Goal: Task Accomplishment & Management: Manage account settings

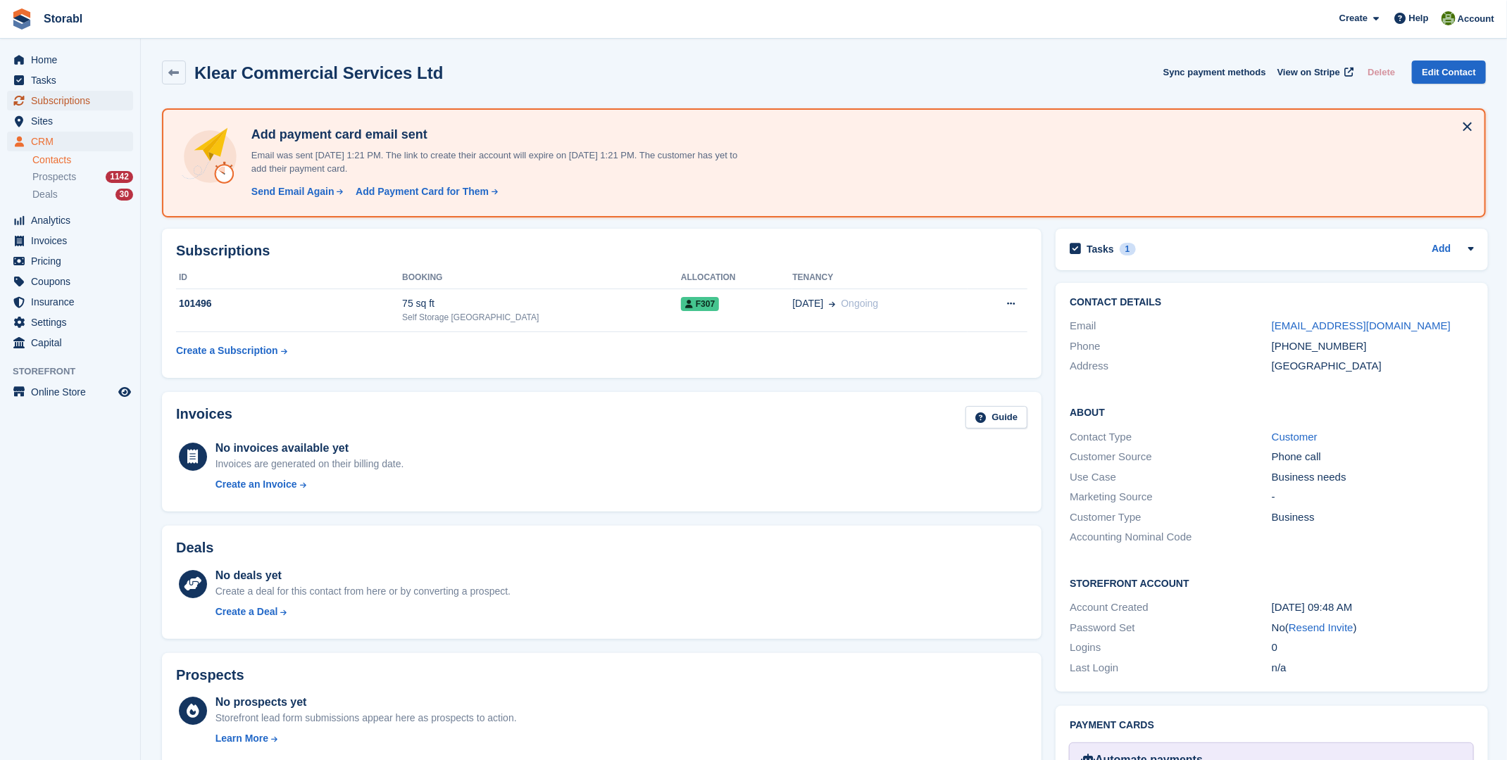
click at [53, 103] on span "Subscriptions" at bounding box center [73, 101] width 84 height 20
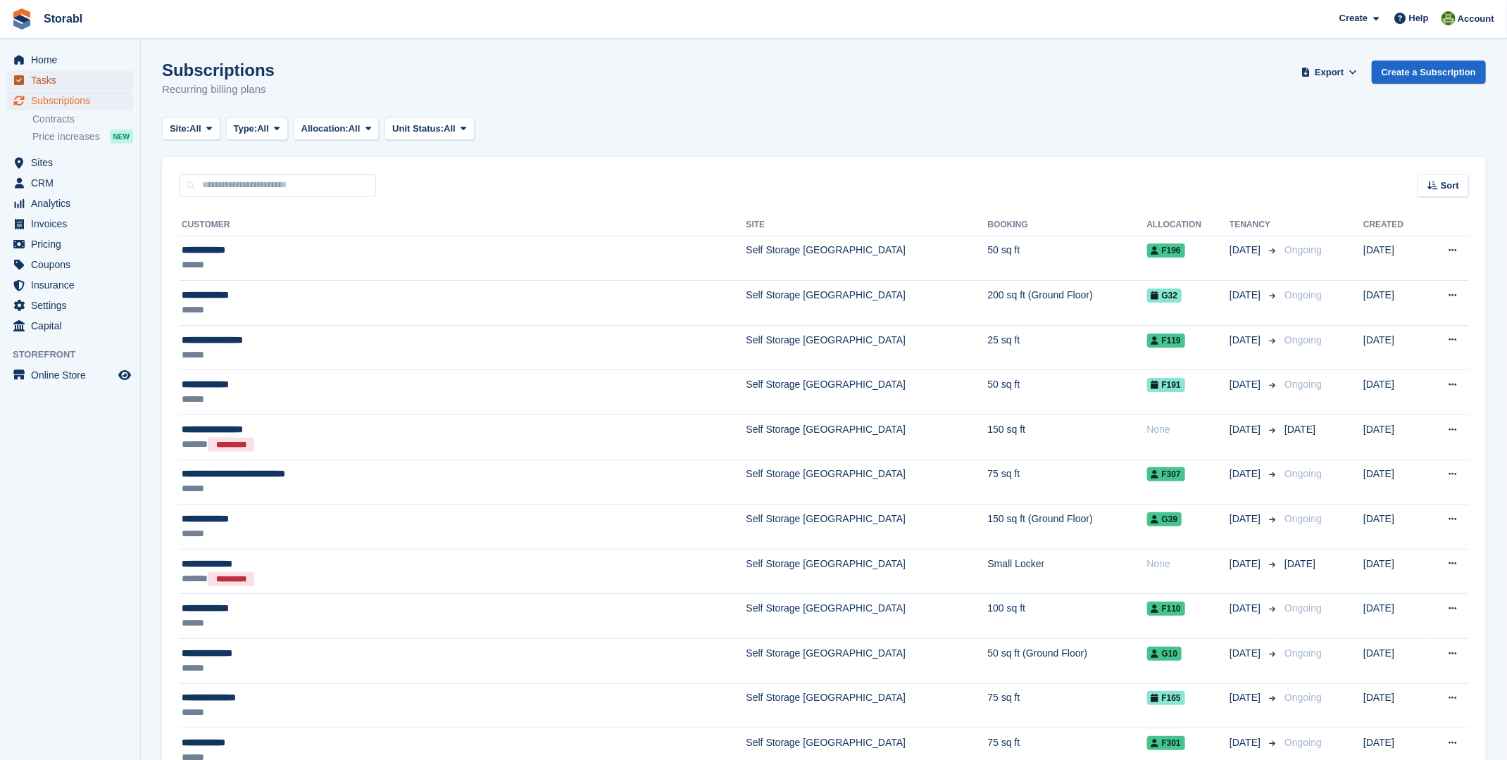
click at [46, 74] on span "Tasks" at bounding box center [73, 80] width 84 height 20
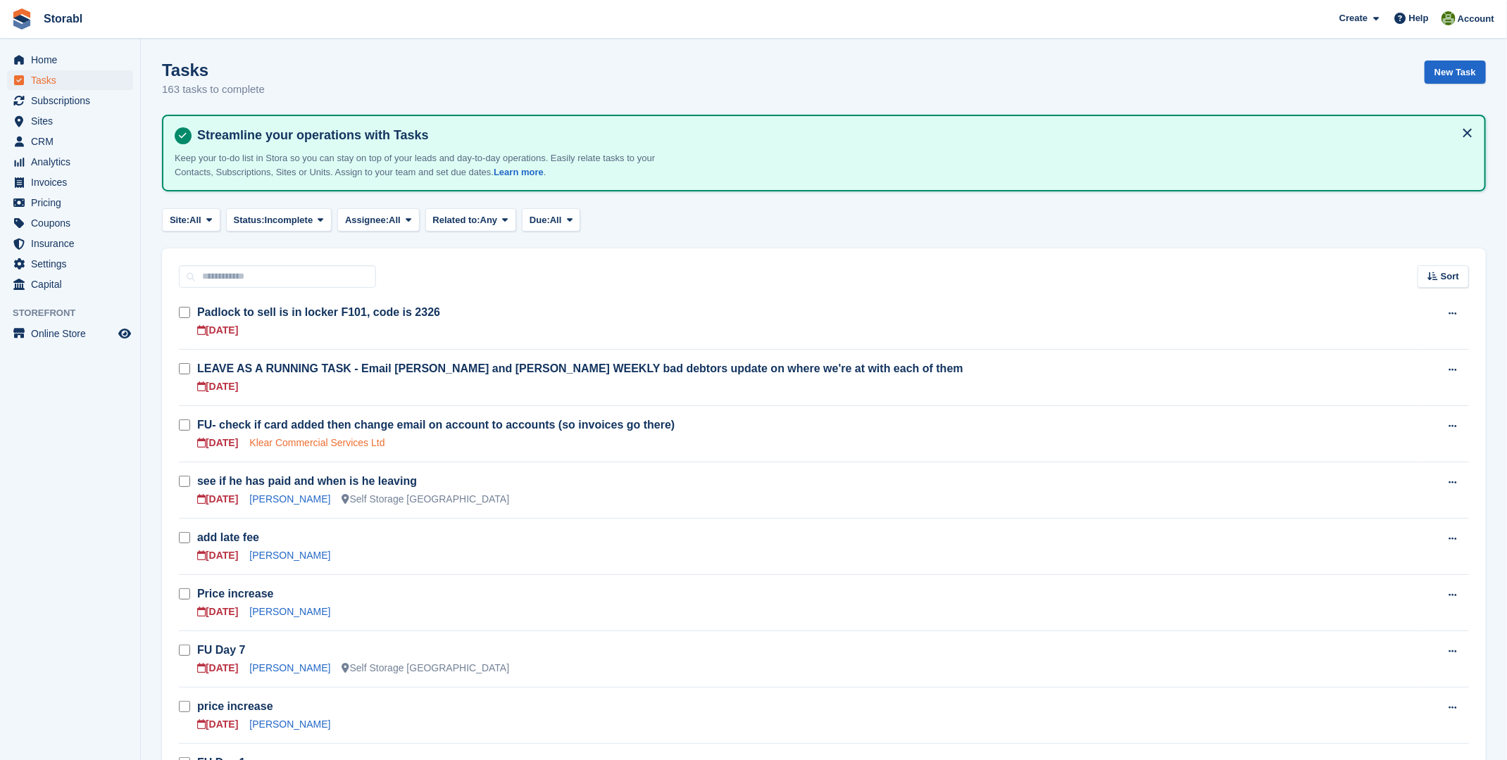
click at [338, 441] on link "Klear Commercial Services Ltd" at bounding box center [316, 442] width 135 height 11
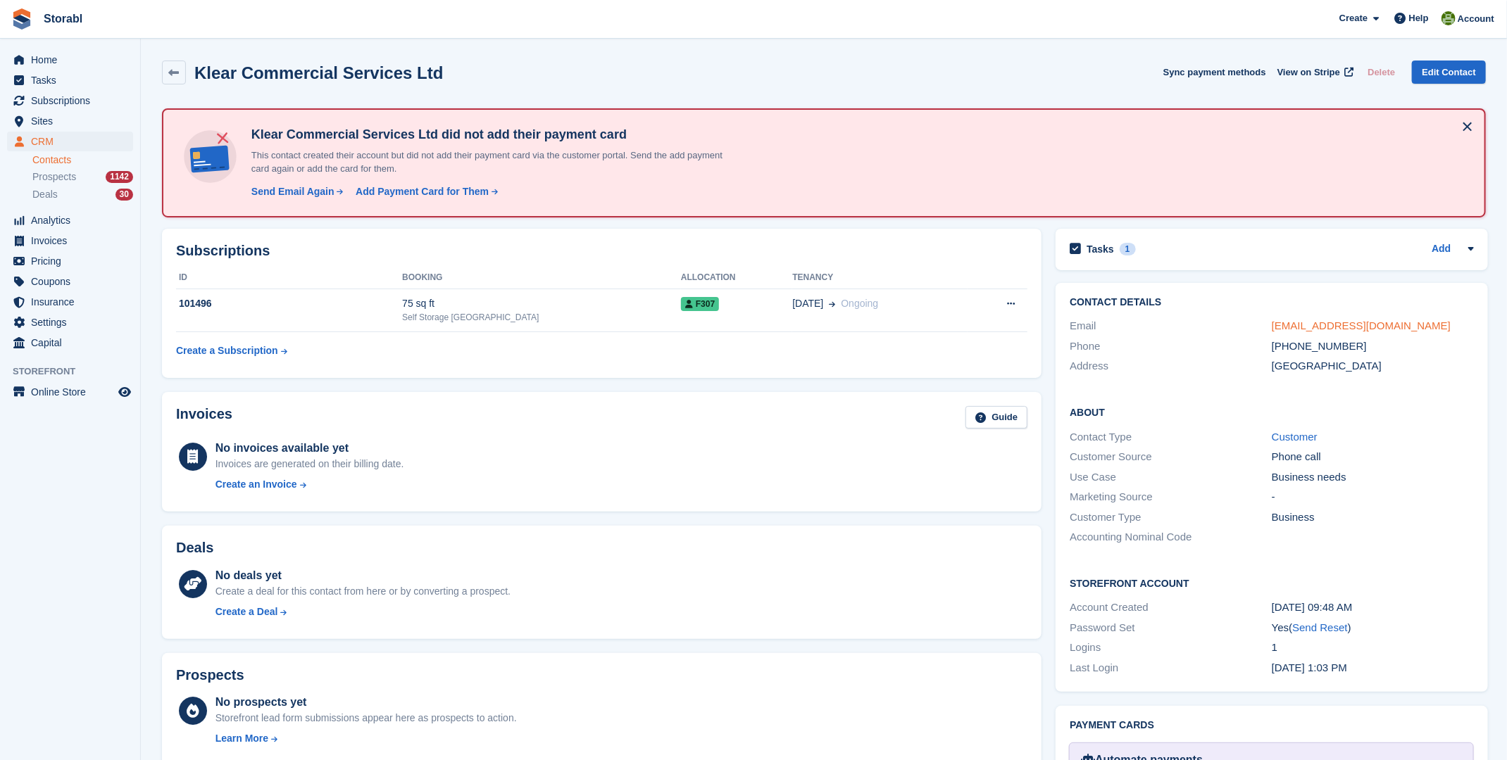
click at [1290, 321] on link "zoe.matters@klearcs.co.uk" at bounding box center [1360, 326] width 179 height 12
click at [839, 318] on td "21 Aug Ongoing" at bounding box center [879, 310] width 175 height 43
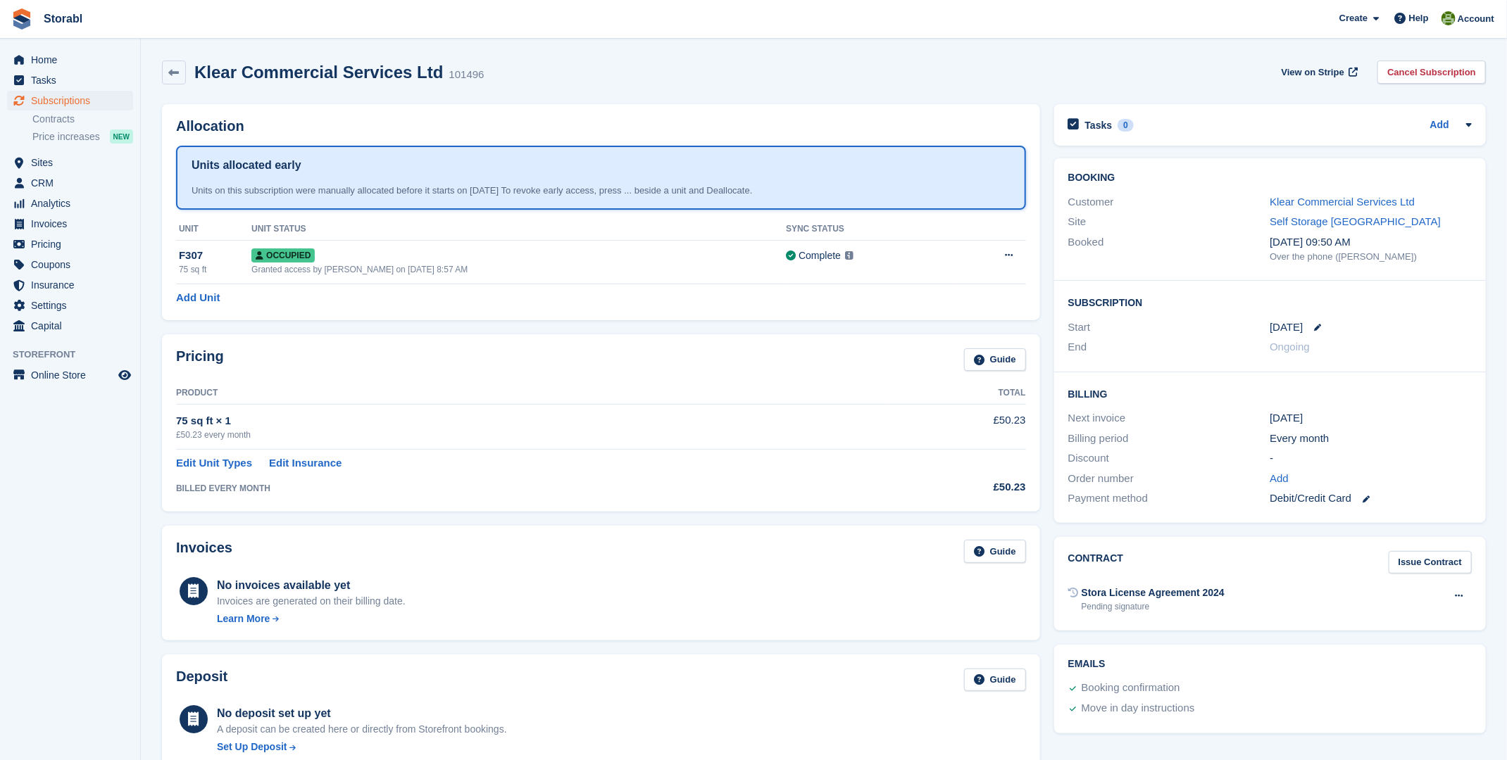
click at [669, 121] on h2 "Allocation" at bounding box center [601, 126] width 850 height 16
click at [698, 97] on div "Allocation Units allocated early Units on this subscription were manually alloc…" at bounding box center [601, 212] width 892 height 230
click at [1309, 206] on link "Klear Commercial Services Ltd" at bounding box center [1341, 202] width 145 height 12
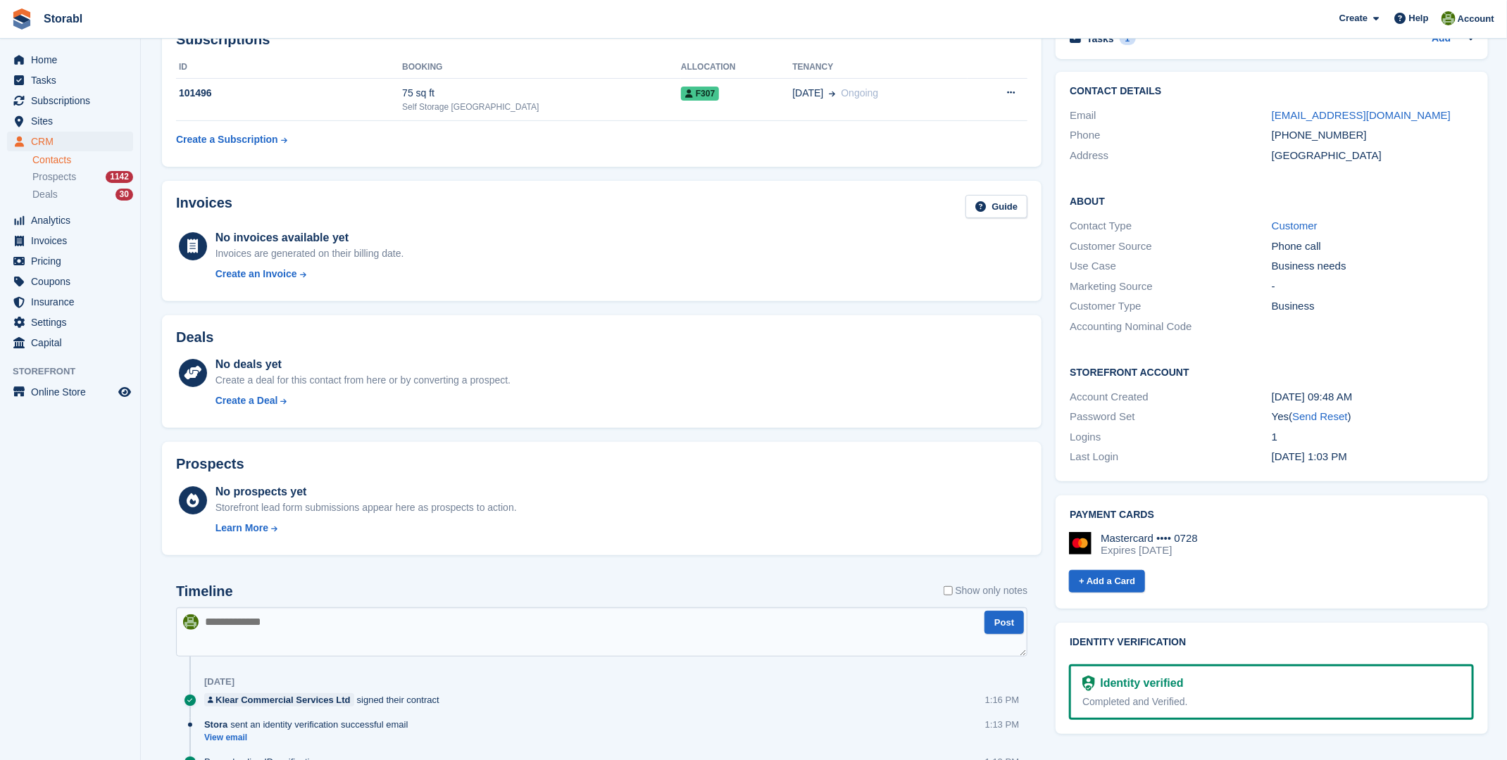
scroll to position [187, 0]
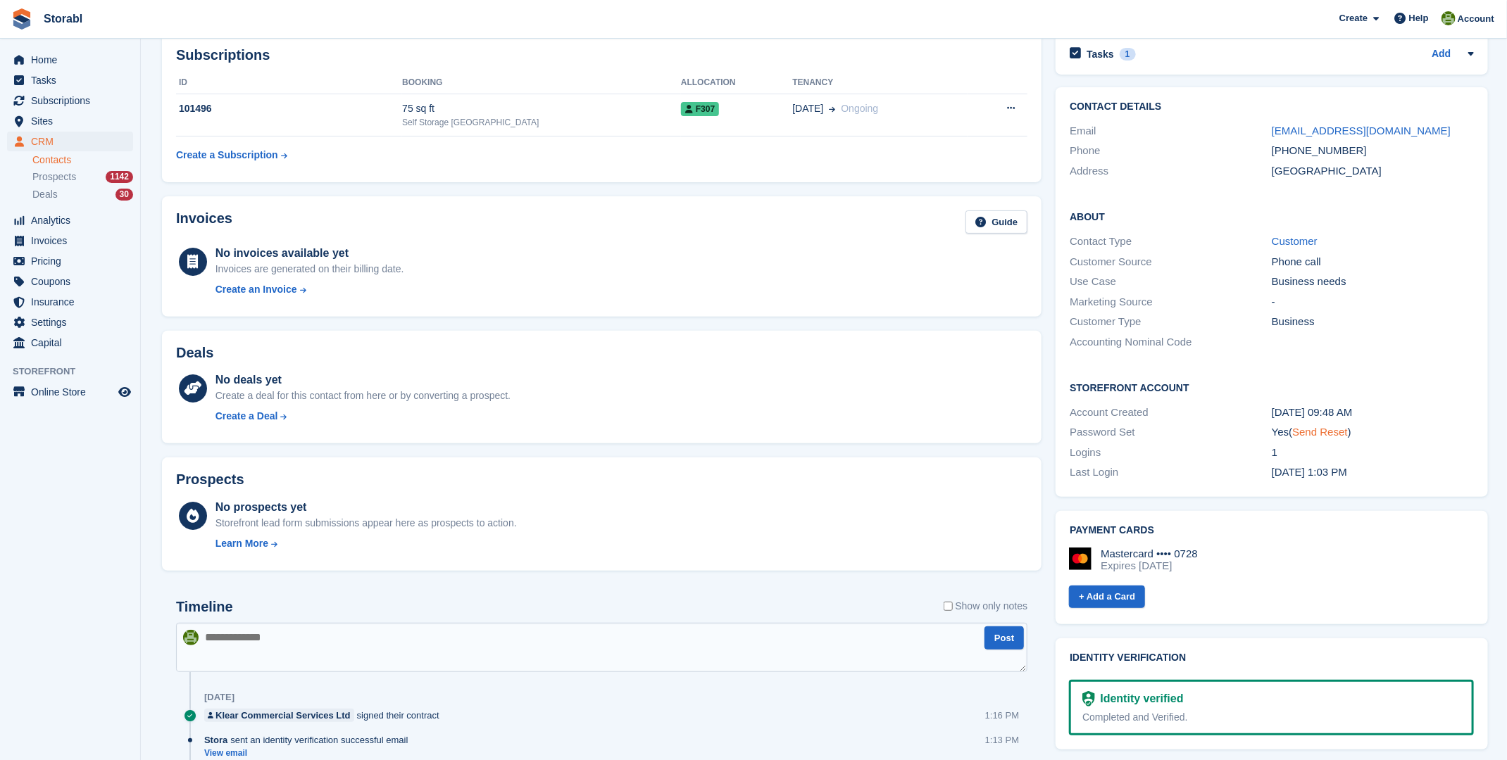
click at [1324, 434] on link "Send Reset" at bounding box center [1319, 432] width 55 height 12
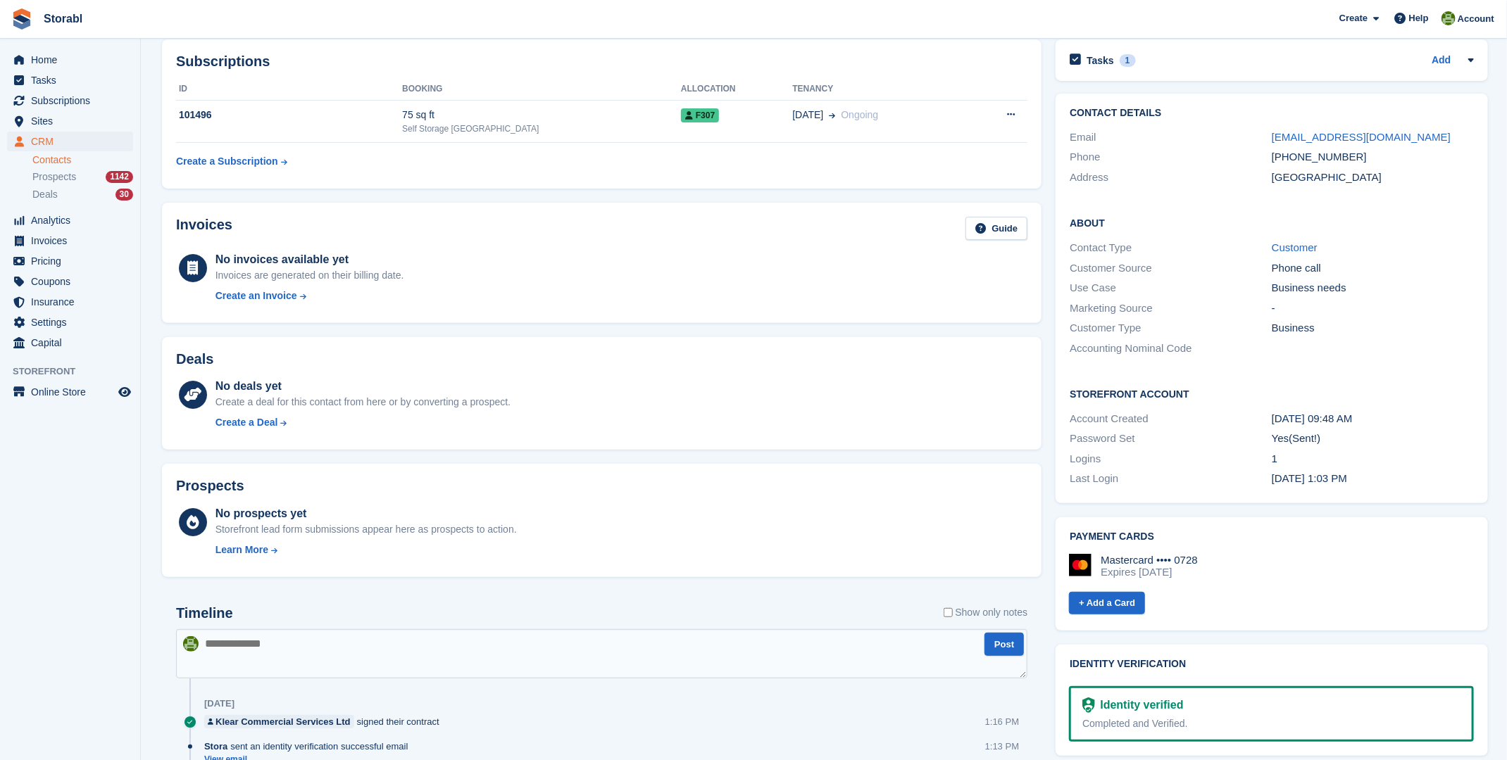
scroll to position [0, 0]
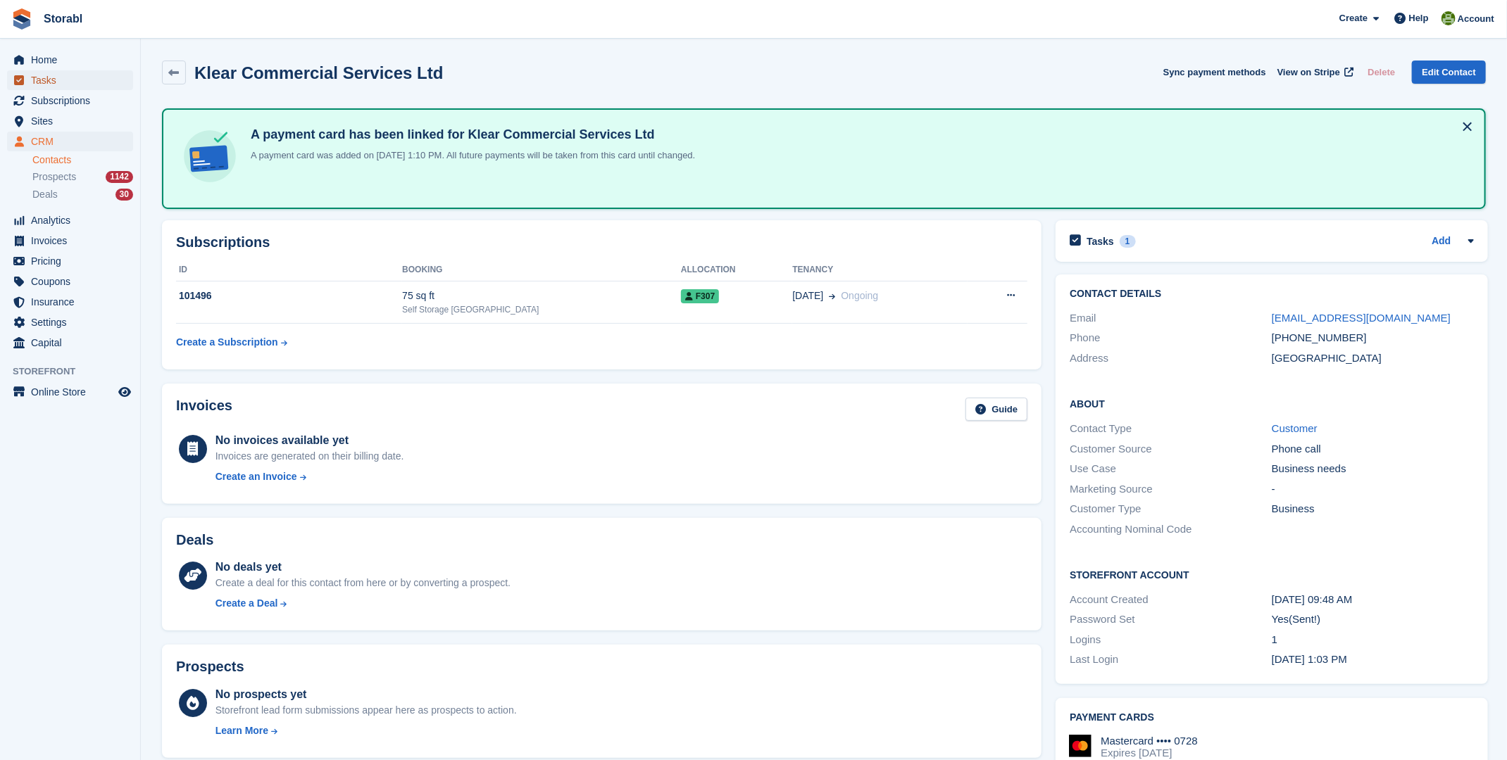
click at [44, 83] on span "Tasks" at bounding box center [73, 80] width 84 height 20
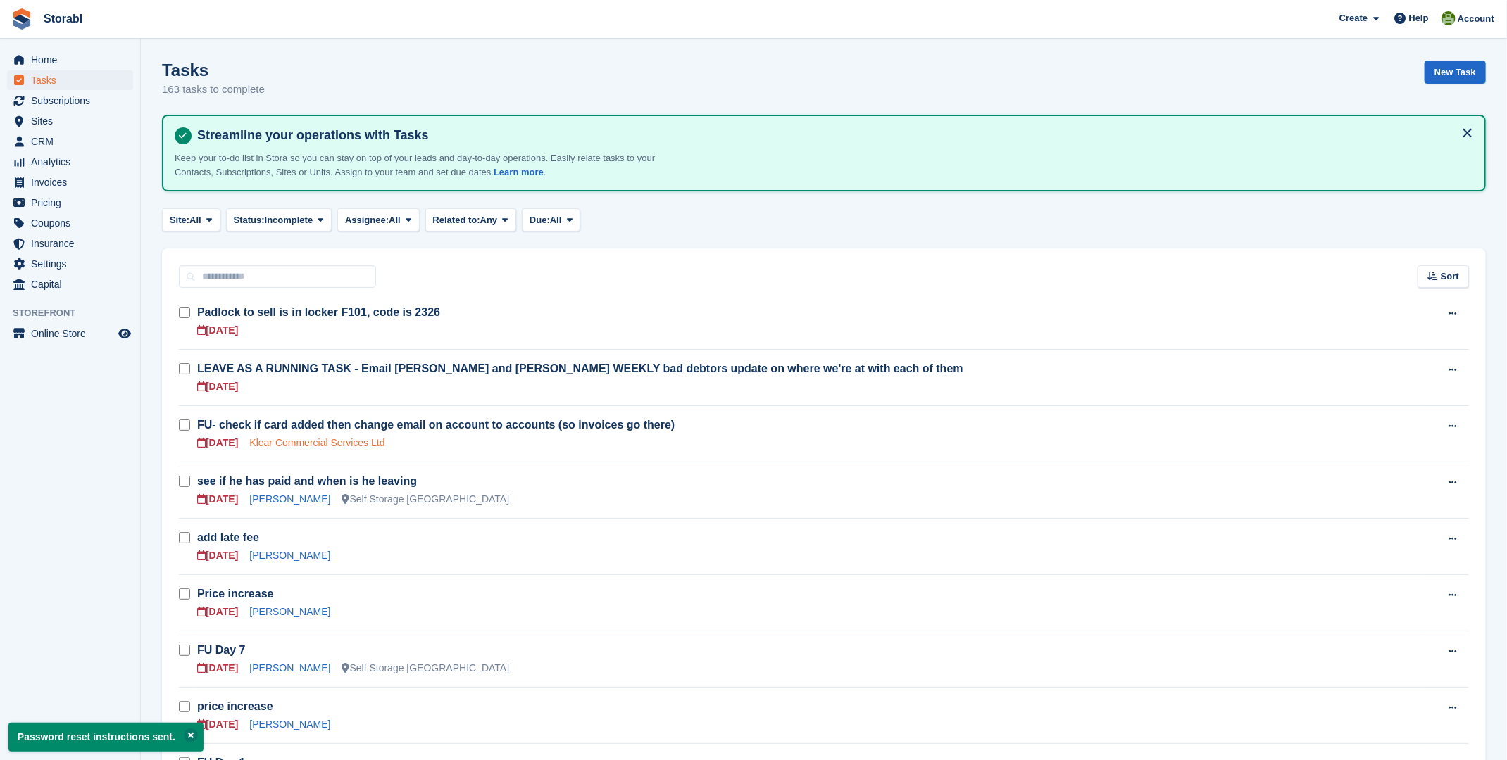
click at [332, 441] on link "Klear Commercial Services Ltd" at bounding box center [316, 442] width 135 height 11
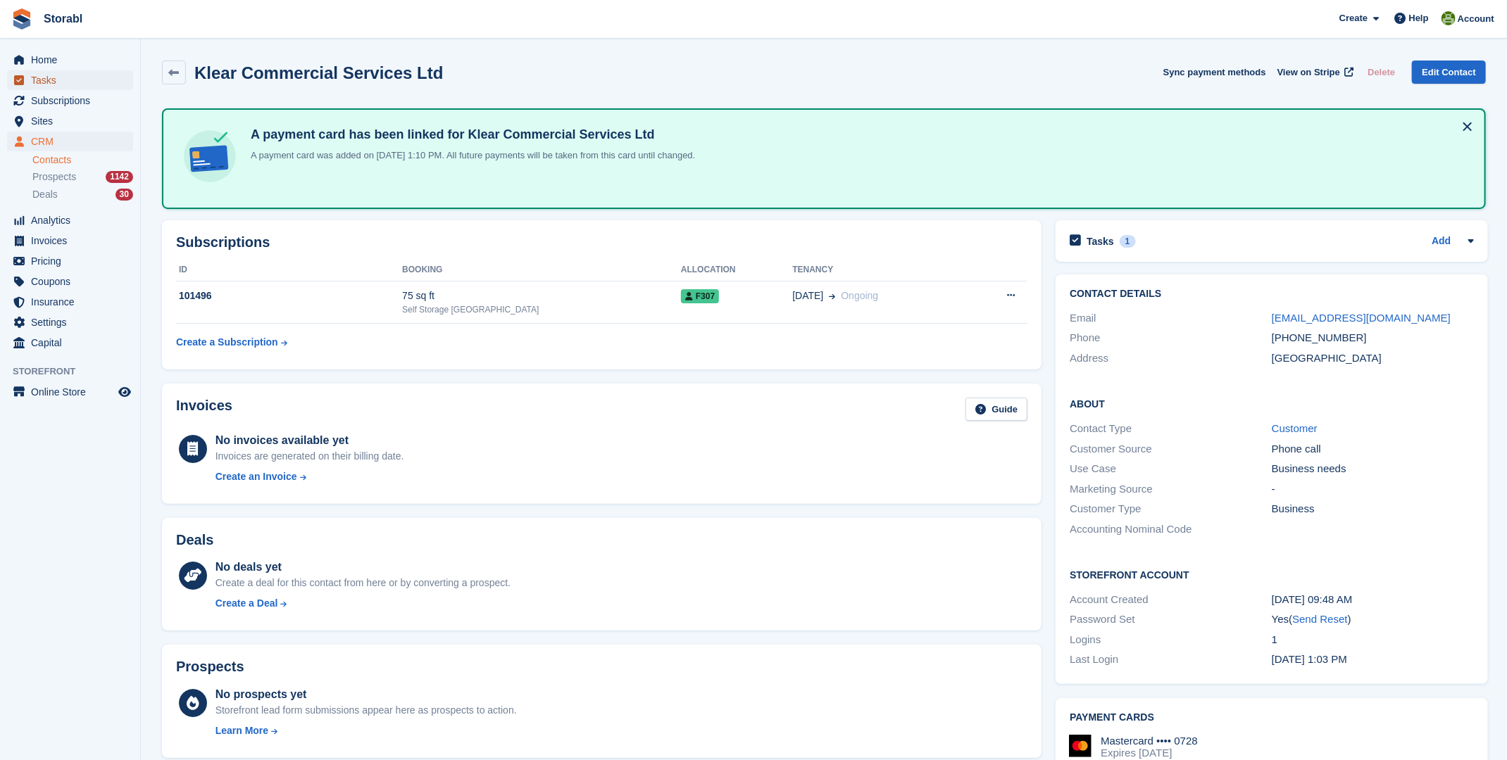
click at [60, 82] on span "Tasks" at bounding box center [73, 80] width 84 height 20
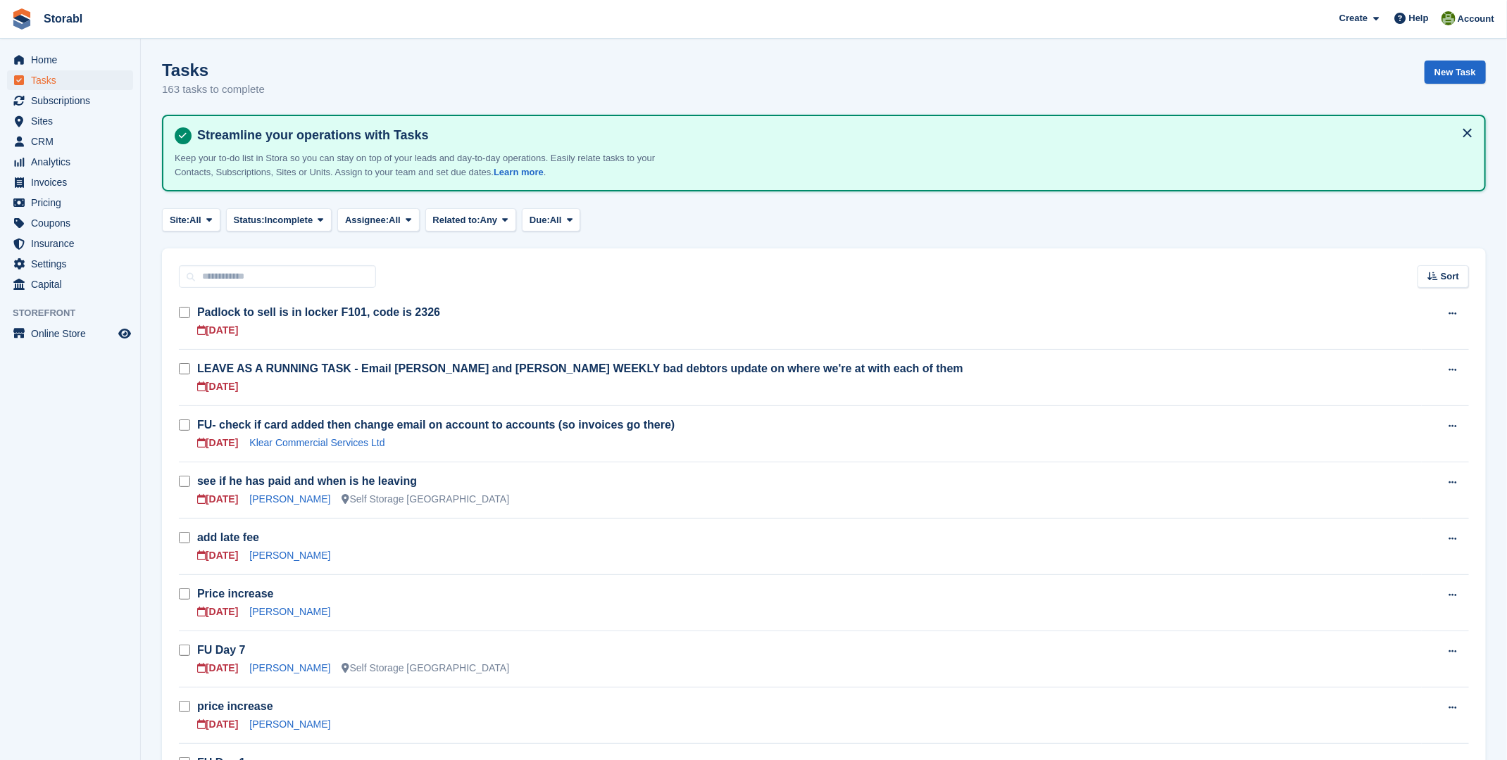
scroll to position [94, 0]
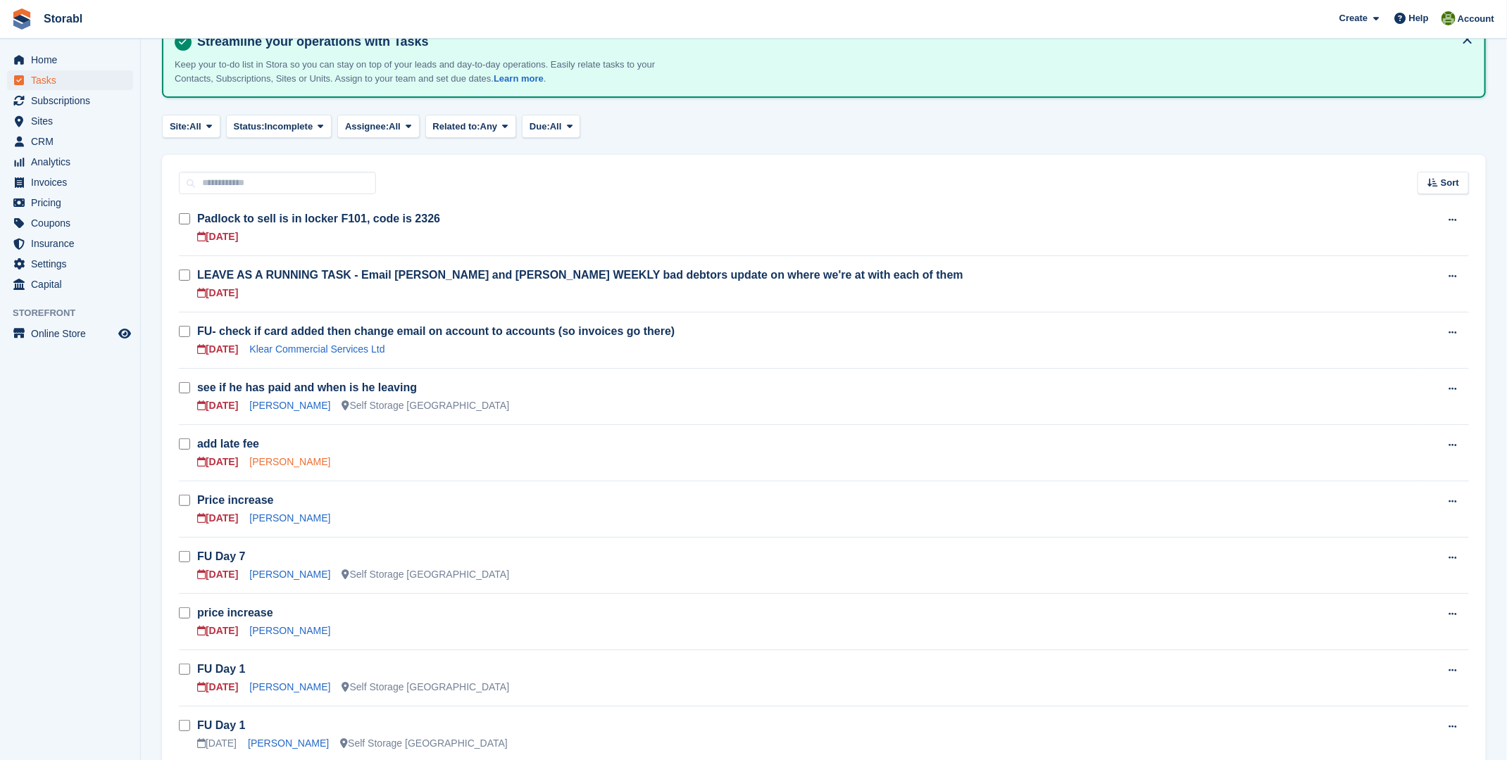
click at [291, 463] on link "Mollie ambrose" at bounding box center [289, 461] width 81 height 11
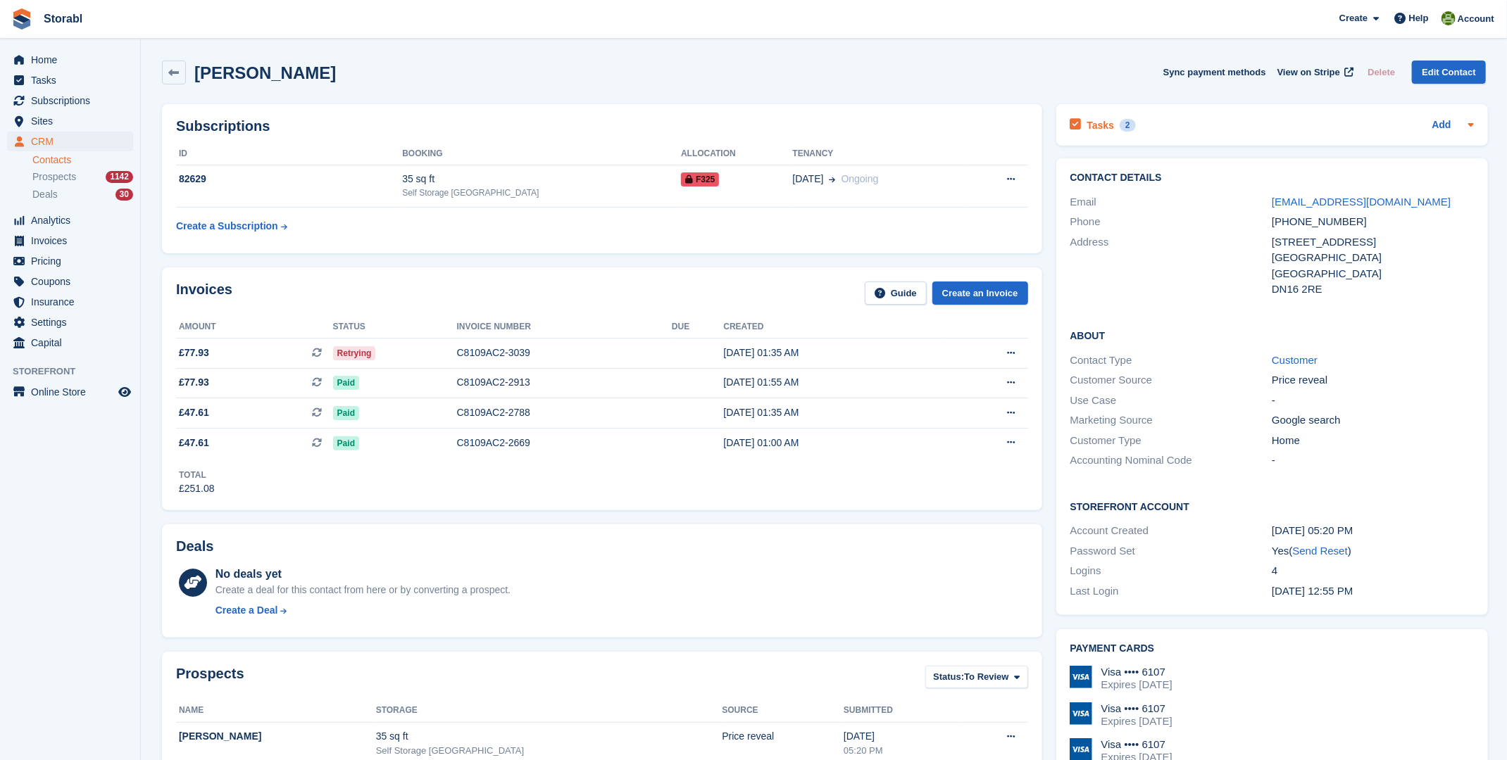
click at [1110, 127] on div "Tasks 2" at bounding box center [1102, 124] width 65 height 19
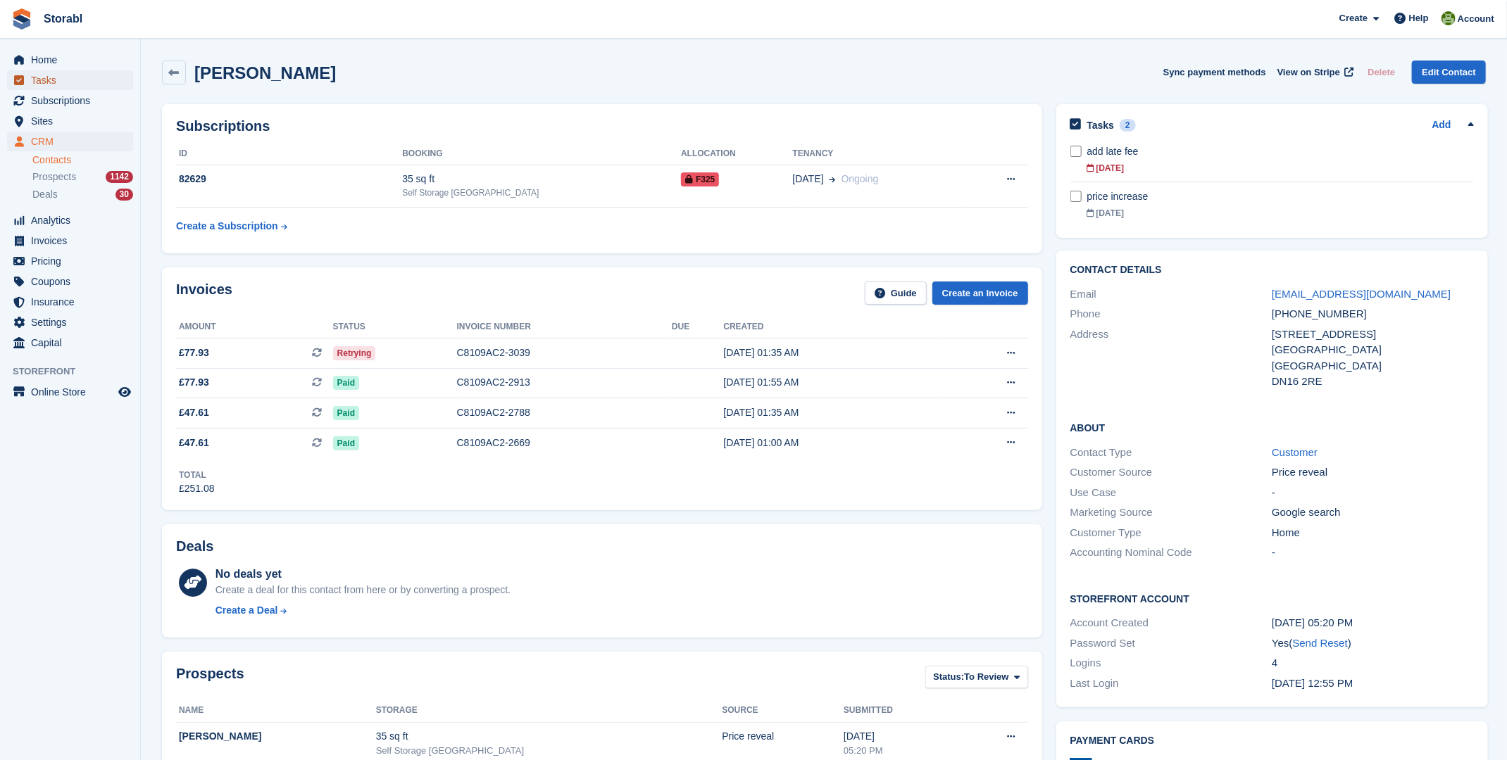
click at [47, 84] on span "Tasks" at bounding box center [73, 80] width 84 height 20
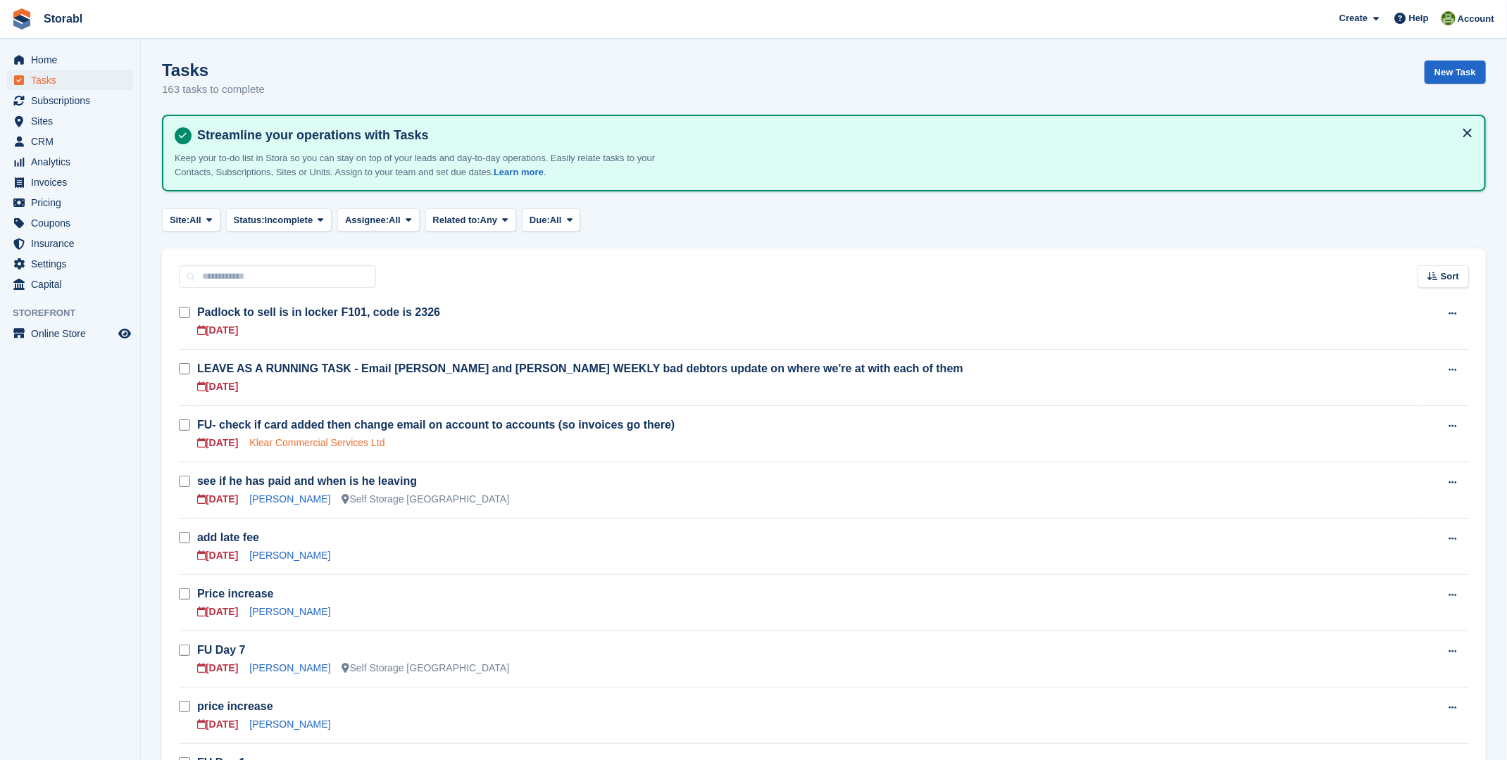
click at [327, 441] on link "Klear Commercial Services Ltd" at bounding box center [316, 442] width 135 height 11
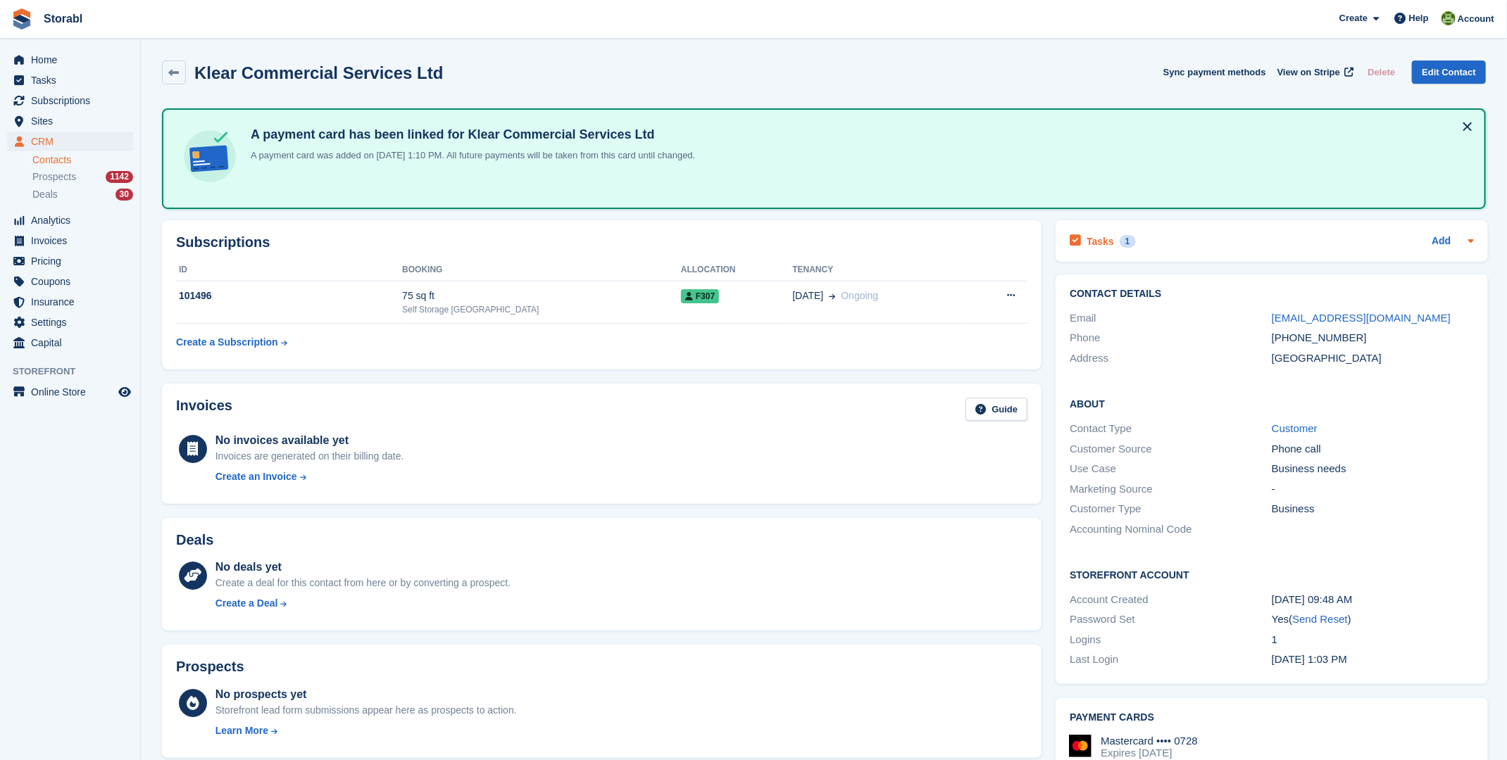
click at [1105, 239] on h2 "Tasks" at bounding box center [1099, 241] width 27 height 13
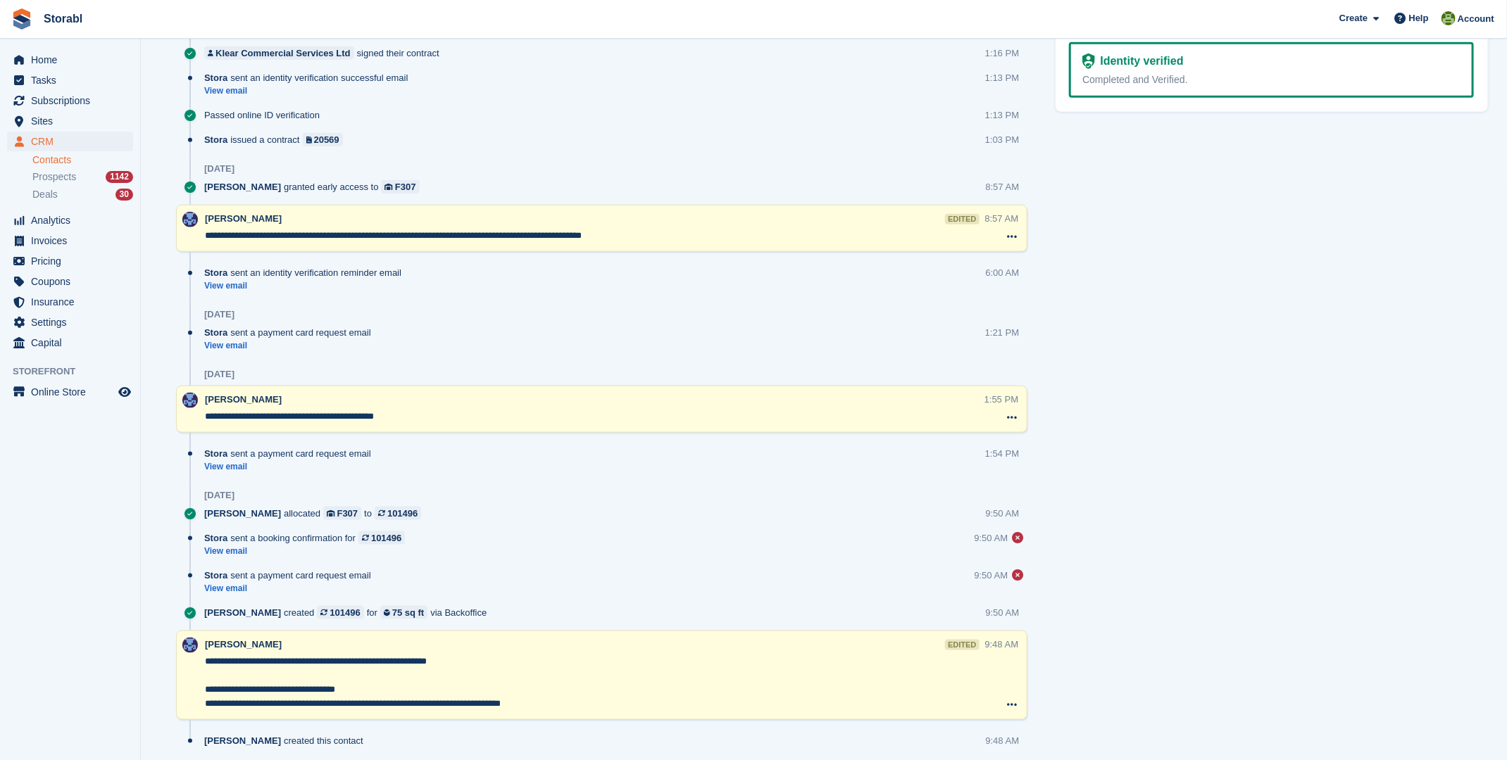
scroll to position [935, 0]
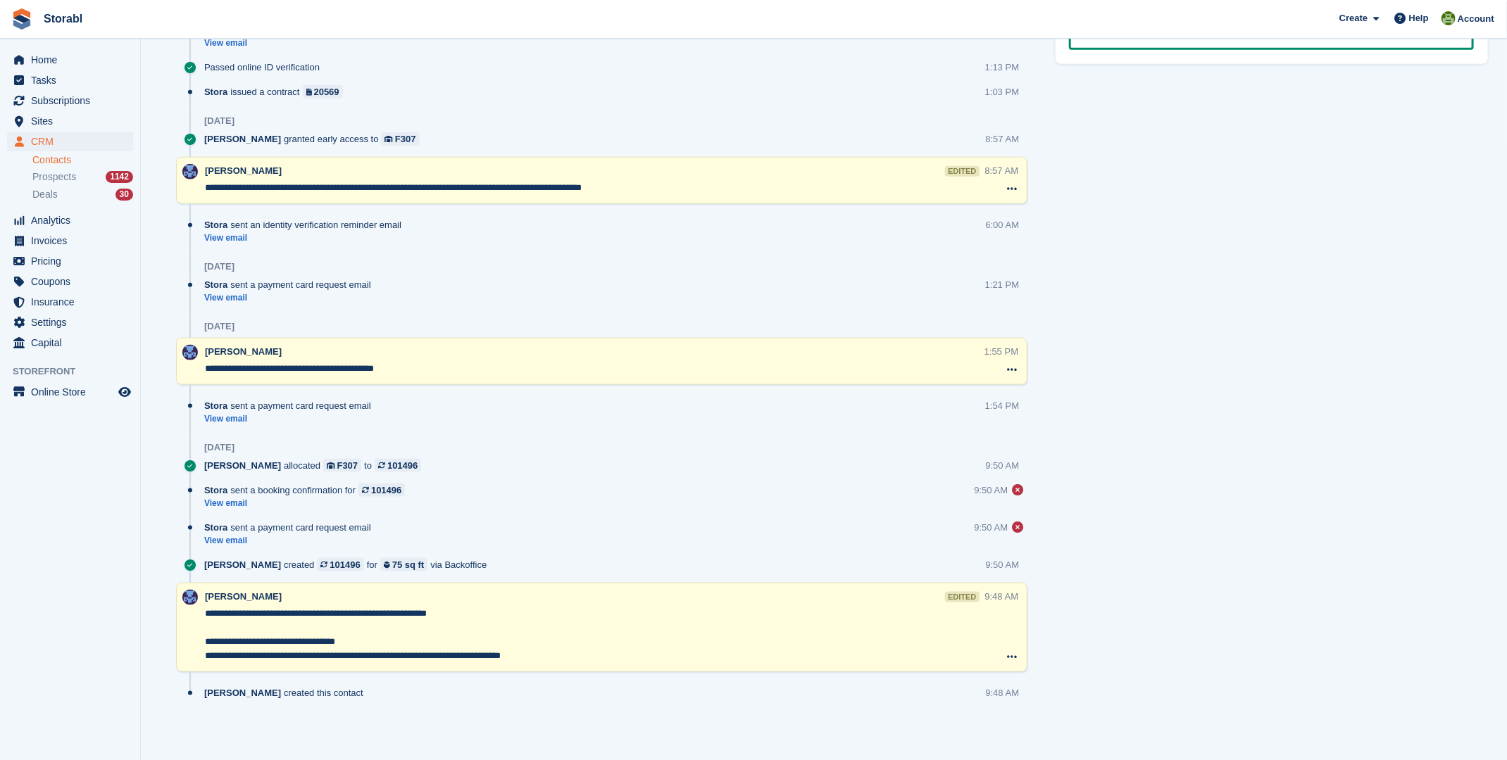
click at [372, 639] on textarea "**********" at bounding box center [594, 635] width 779 height 56
drag, startPoint x: 372, startPoint y: 639, endPoint x: 284, endPoint y: 645, distance: 87.5
click at [284, 645] on textarea "**********" at bounding box center [594, 635] width 779 height 56
click at [1239, 216] on div "Tasks 1 Add FU- check if card added then change email on account to accounts (s…" at bounding box center [1271, 13] width 446 height 1471
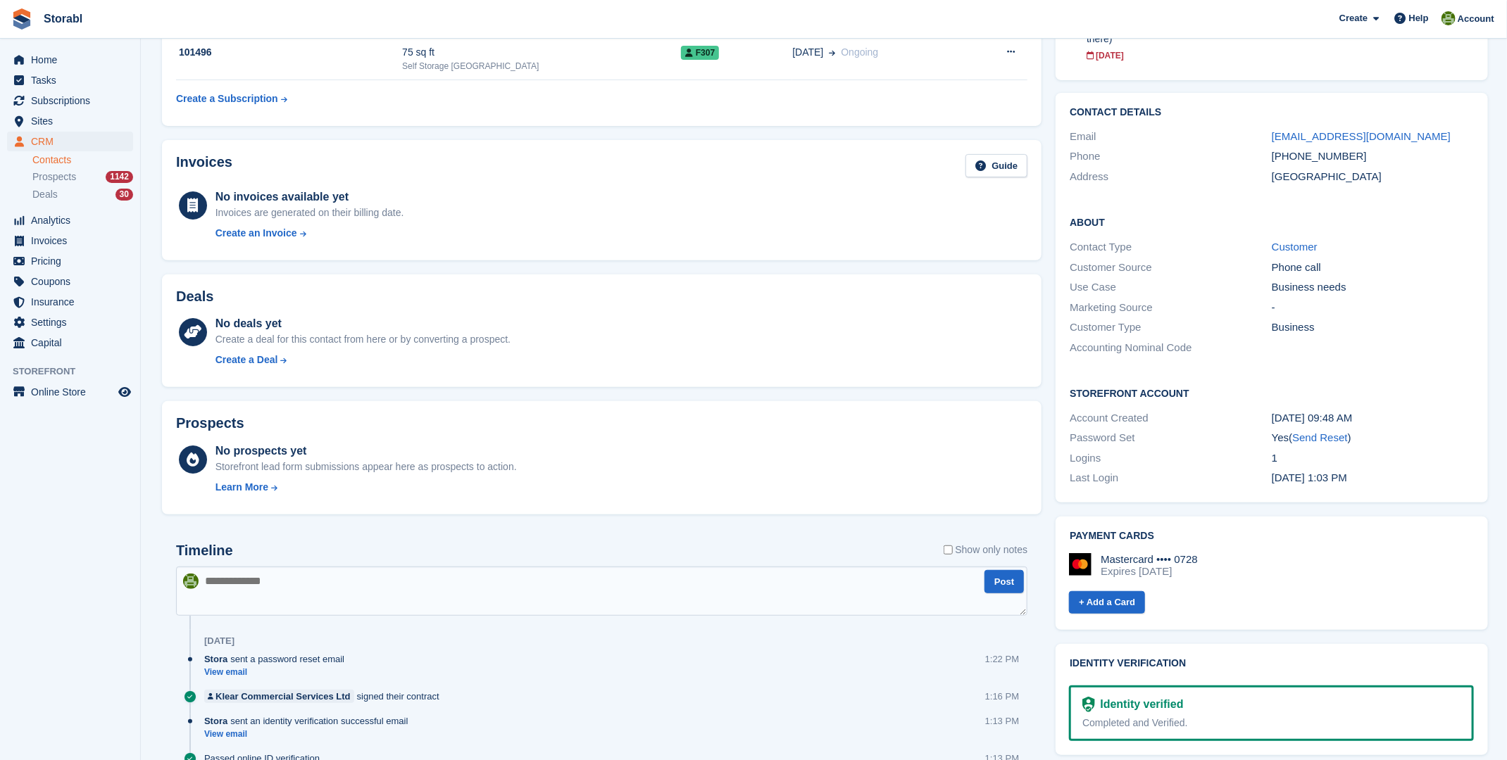
scroll to position [0, 0]
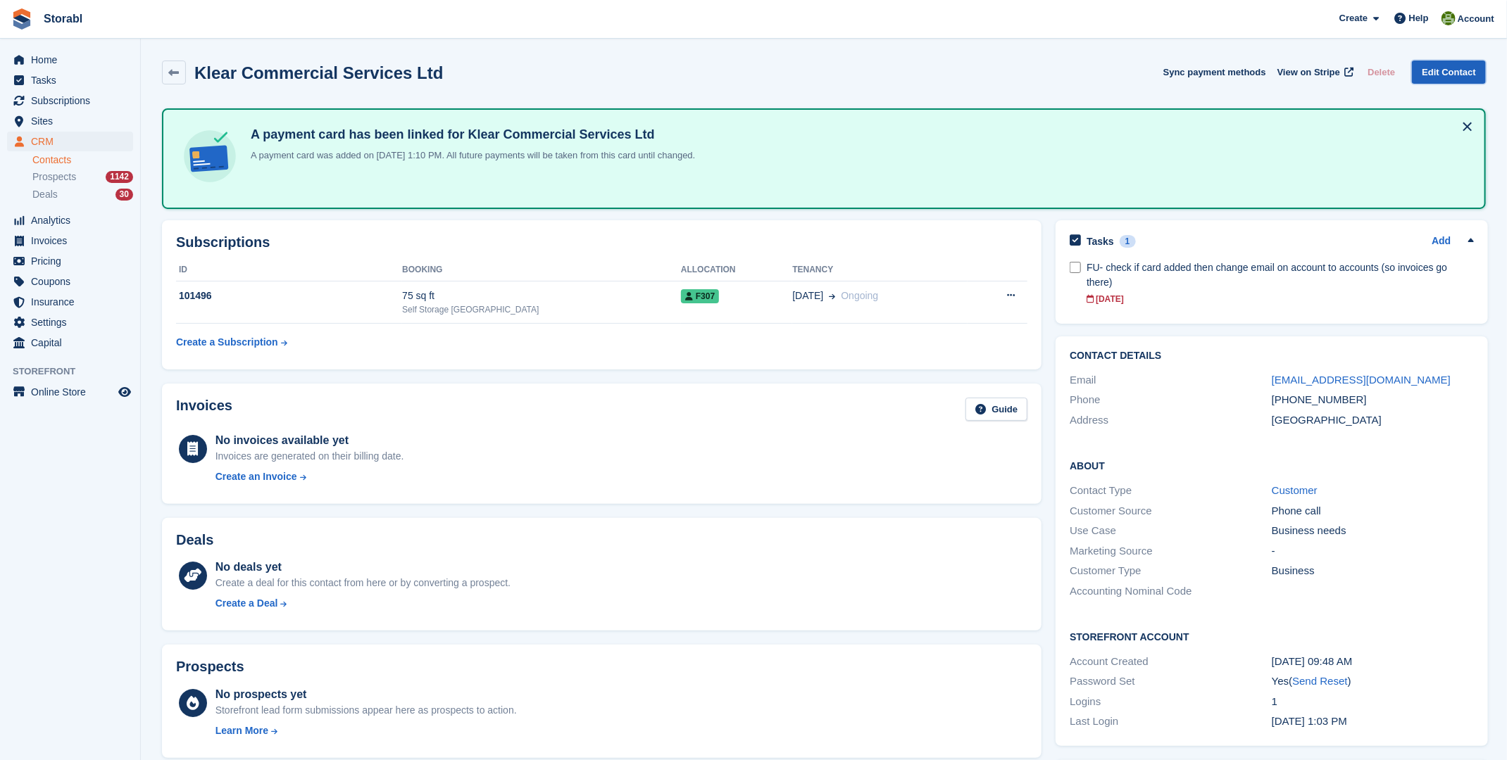
click at [1442, 69] on link "Edit Contact" at bounding box center [1449, 72] width 74 height 23
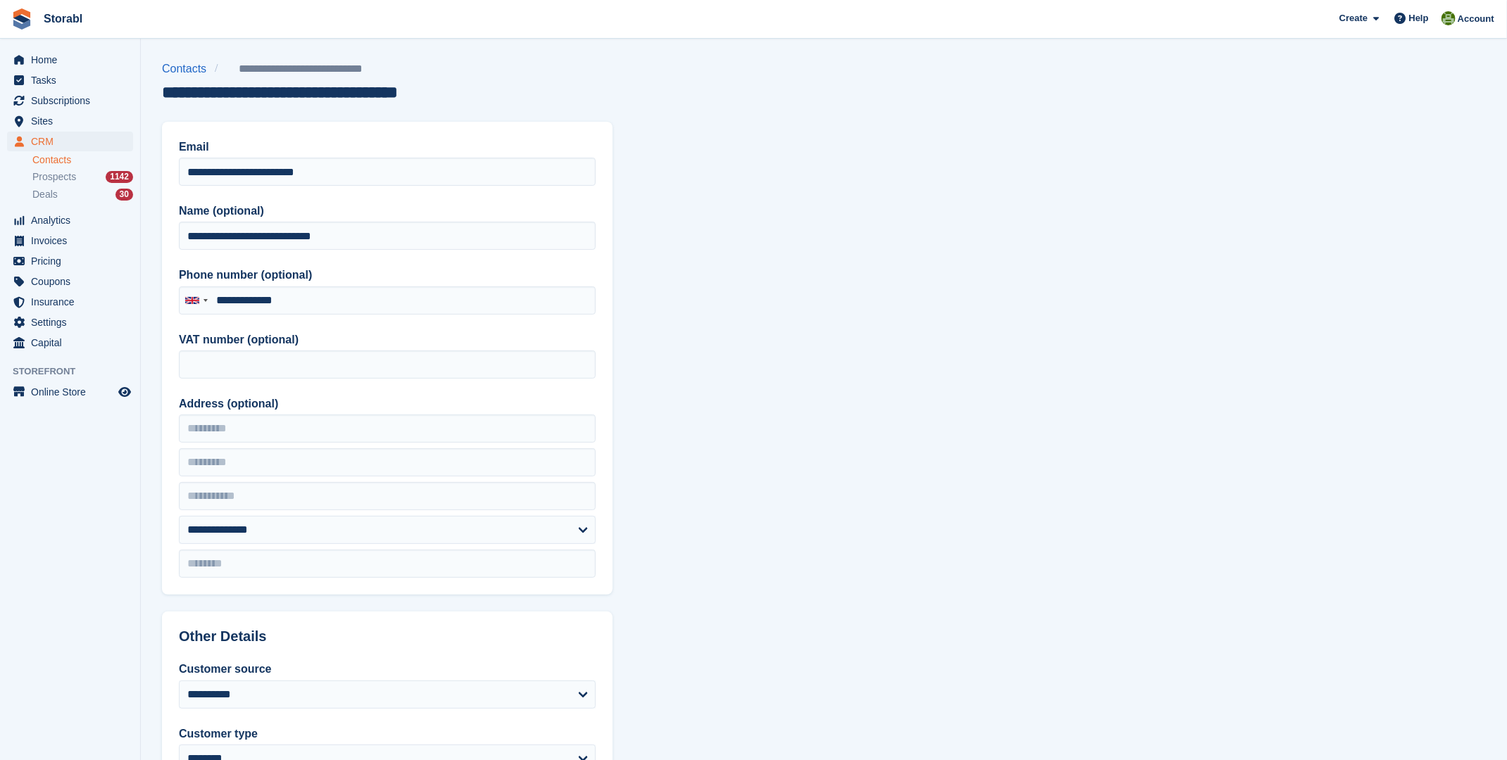
type input "**********"
drag, startPoint x: 334, startPoint y: 169, endPoint x: 172, endPoint y: 175, distance: 162.0
click at [172, 175] on div "**********" at bounding box center [387, 358] width 451 height 473
paste input "email"
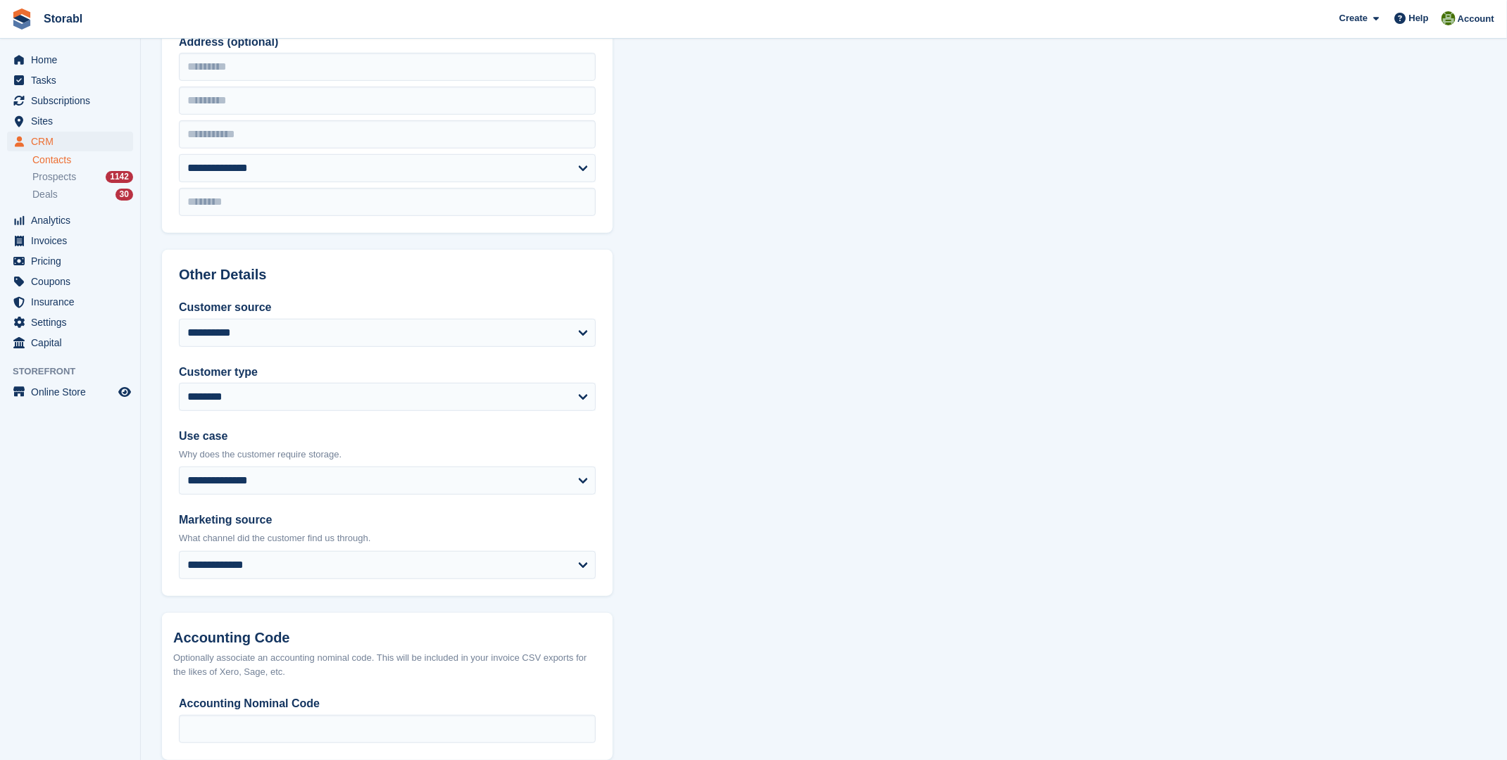
scroll to position [439, 0]
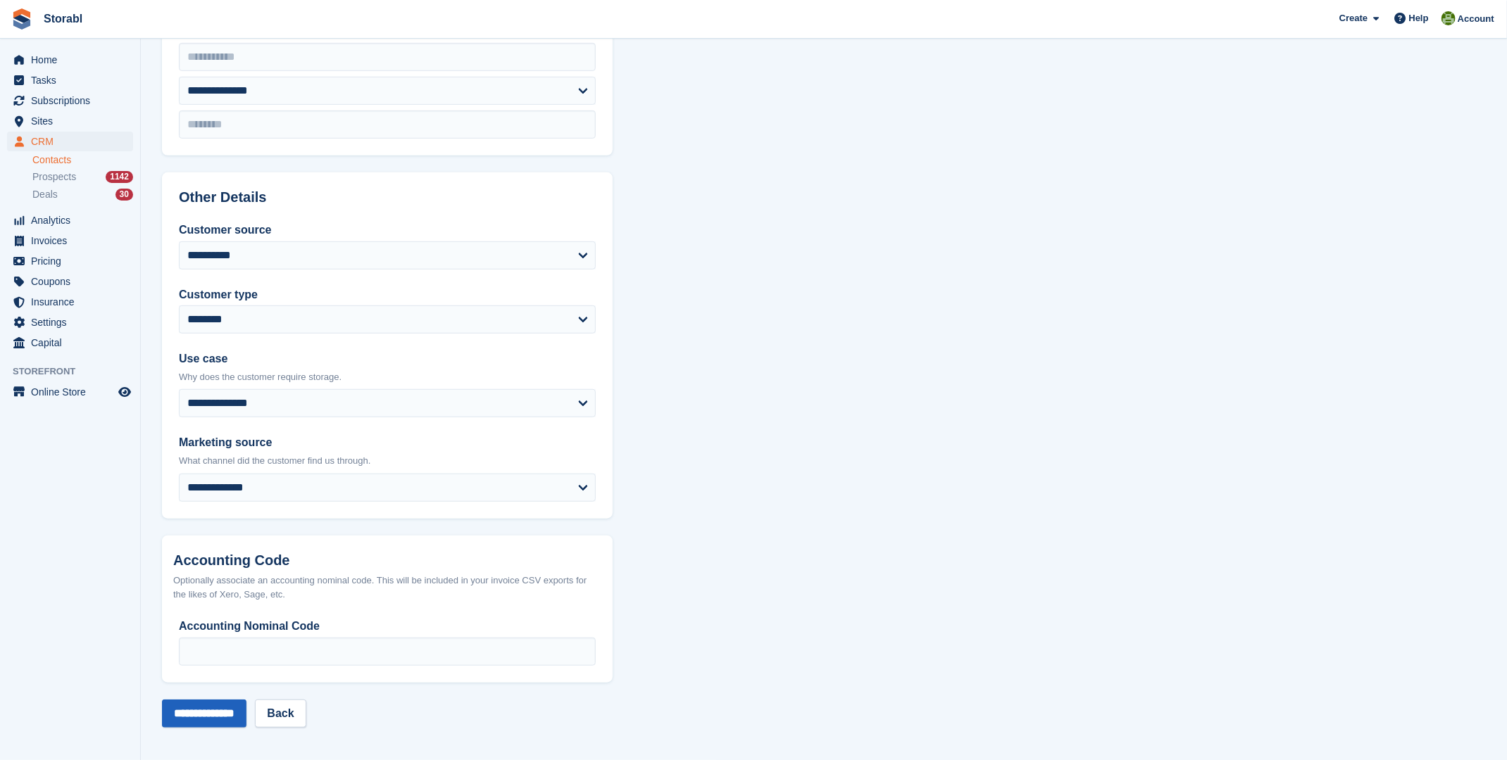
type input "**********"
click at [206, 711] on input "**********" at bounding box center [204, 714] width 84 height 28
